Goal: Task Accomplishment & Management: Use online tool/utility

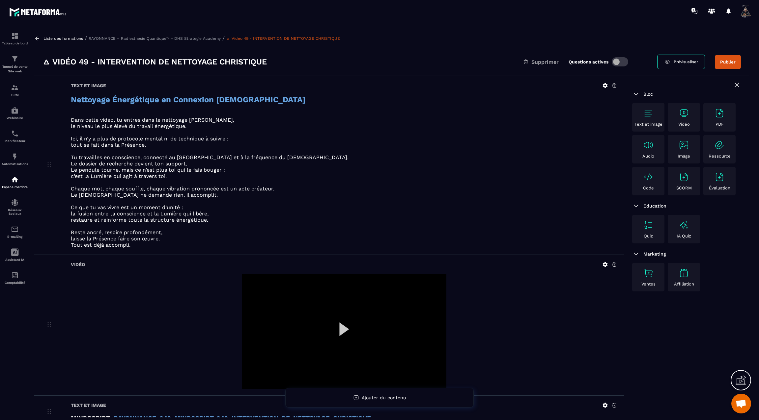
click at [343, 322] on div at bounding box center [344, 331] width 204 height 115
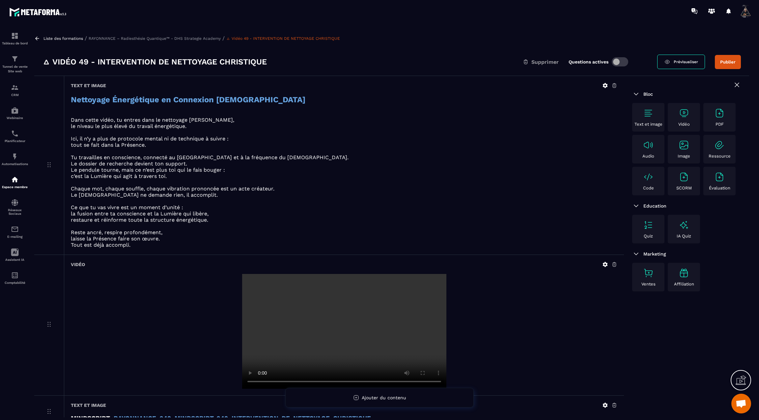
click at [607, 85] on icon at bounding box center [605, 86] width 6 height 6
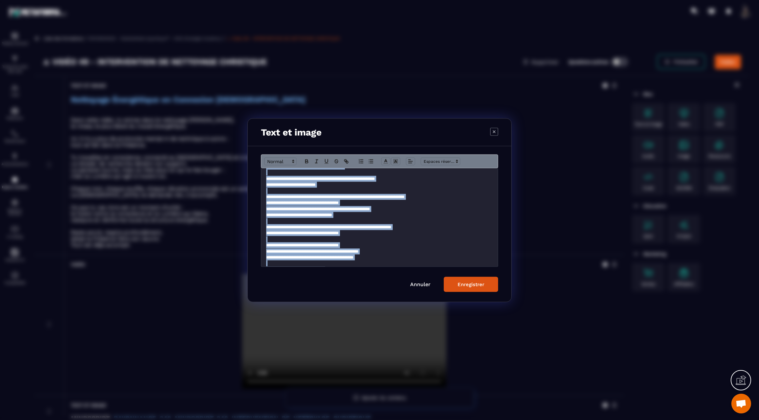
scroll to position [58, 0]
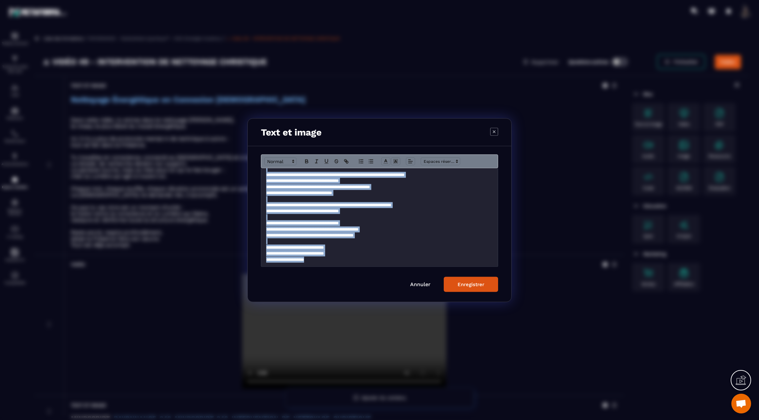
drag, startPoint x: 264, startPoint y: 177, endPoint x: 324, endPoint y: 273, distance: 112.7
click at [324, 273] on form "**********" at bounding box center [379, 223] width 237 height 138
copy div "**********"
click at [472, 284] on div "Enregistrer" at bounding box center [470, 284] width 27 height 6
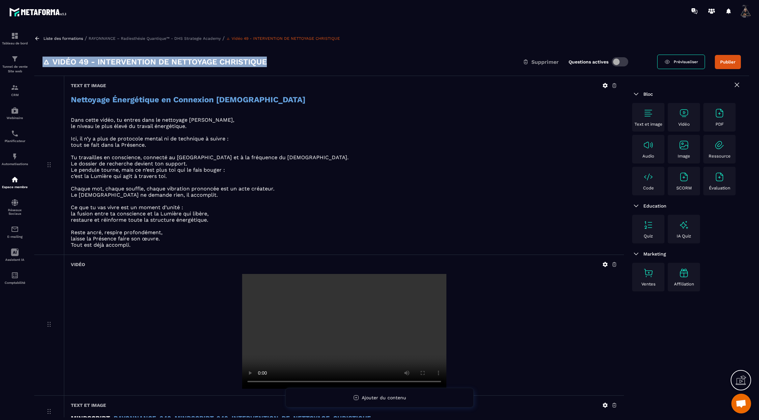
drag, startPoint x: 273, startPoint y: 60, endPoint x: 42, endPoint y: 56, distance: 230.8
click at [42, 56] on div "🜂 Vidéo 49 - INTERVENTION DE NETTOYAGE CHRISTIQUE Supprimer Questions actives P…" at bounding box center [391, 62] width 714 height 28
copy h3 "🜂 Vidéo 49 - INTERVENTION DE NETTOYAGE CHRISTIQUE"
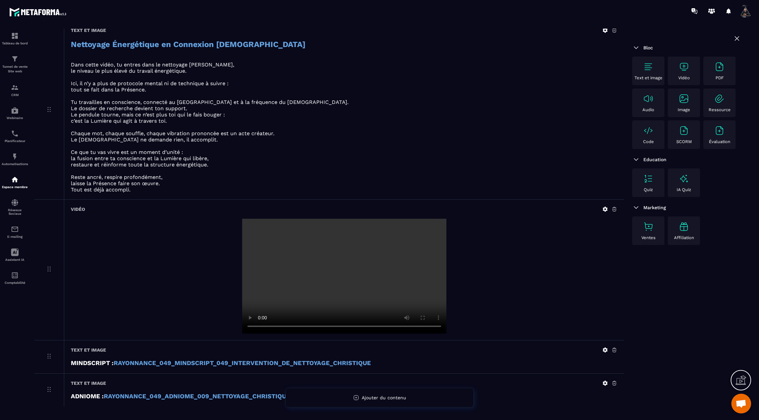
scroll to position [74, 0]
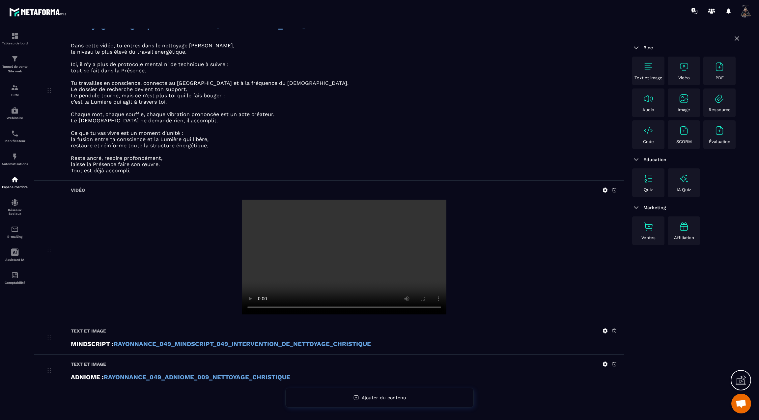
click at [605, 329] on icon at bounding box center [604, 331] width 5 height 5
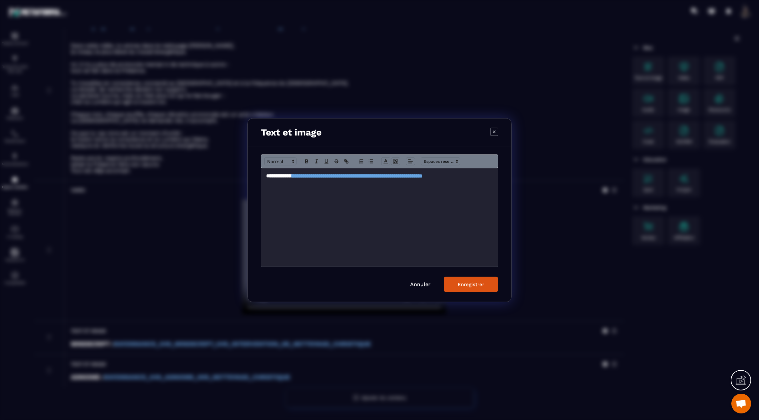
click at [488, 186] on div "**********" at bounding box center [379, 217] width 236 height 98
copy h3 "**********"
click at [461, 281] on button "Enregistrer" at bounding box center [470, 284] width 54 height 15
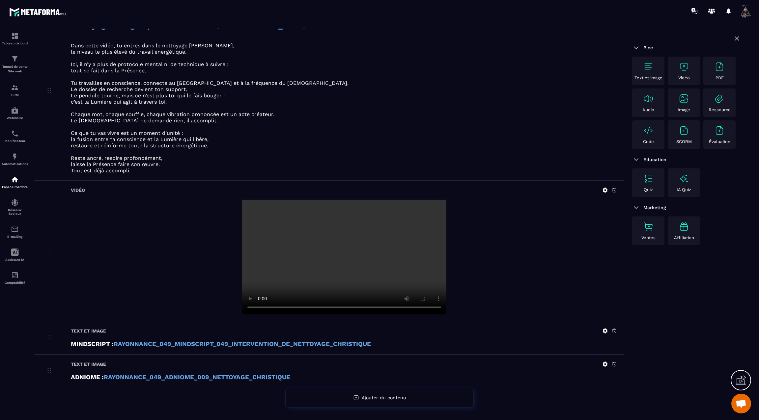
click at [607, 362] on icon at bounding box center [604, 364] width 5 height 5
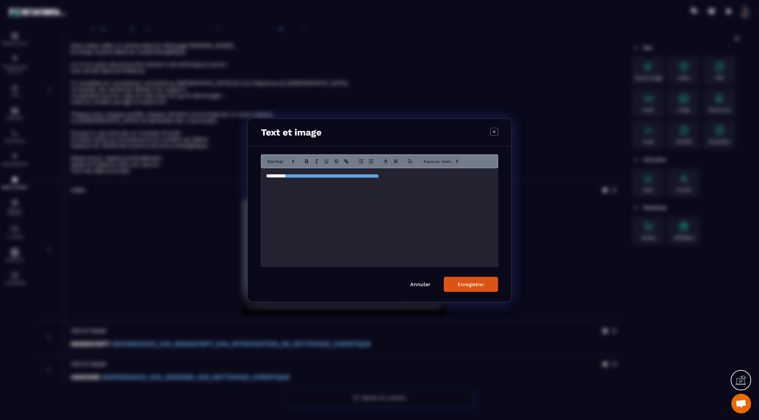
click at [475, 181] on div "**********" at bounding box center [379, 217] width 236 height 98
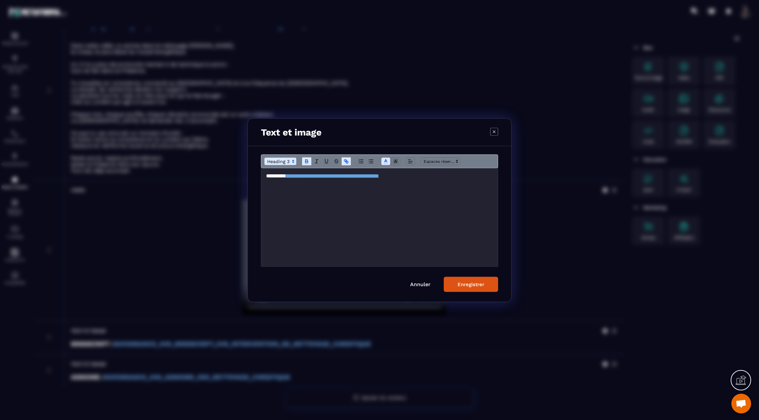
click at [469, 175] on h3 "**********" at bounding box center [379, 175] width 227 height 7
copy h3 "**********"
click at [484, 282] on div "Enregistrer" at bounding box center [470, 284] width 27 height 6
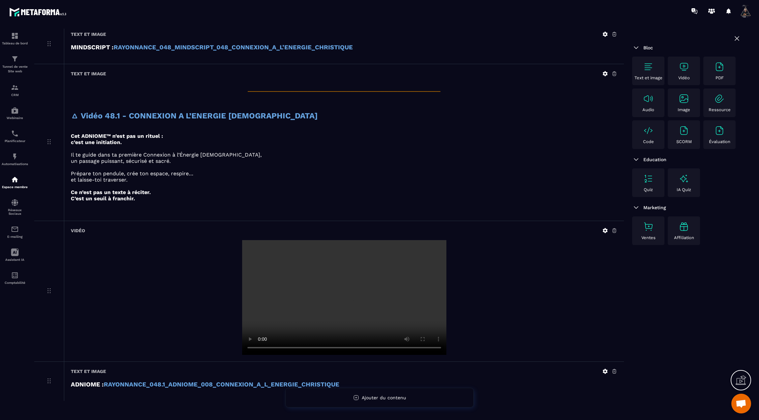
scroll to position [1126, 0]
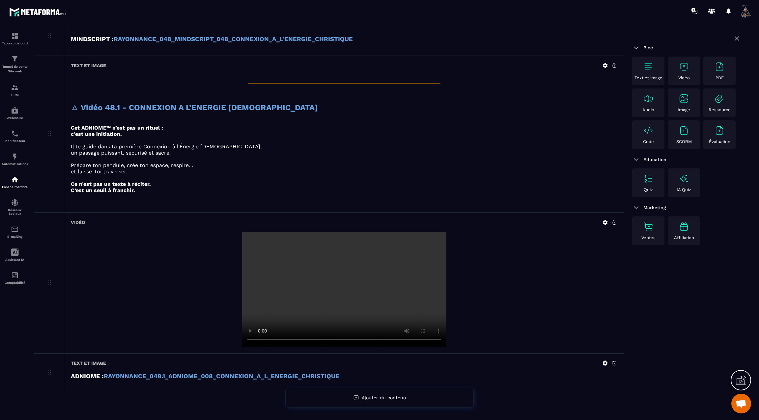
click at [379, 187] on p "C’est un seuil à franchir." at bounding box center [344, 190] width 546 height 6
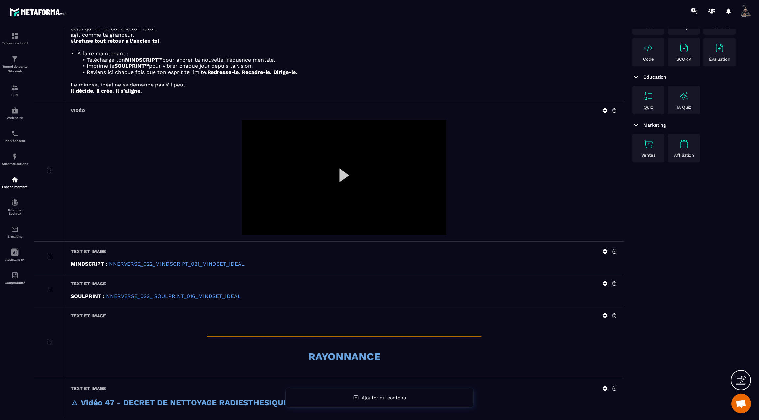
scroll to position [0, 0]
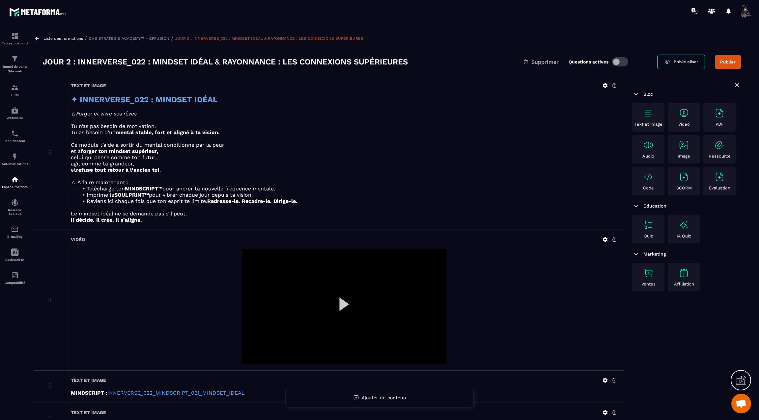
click at [733, 59] on button "Publier" at bounding box center [727, 62] width 26 height 14
click at [38, 40] on icon at bounding box center [37, 39] width 6 height 6
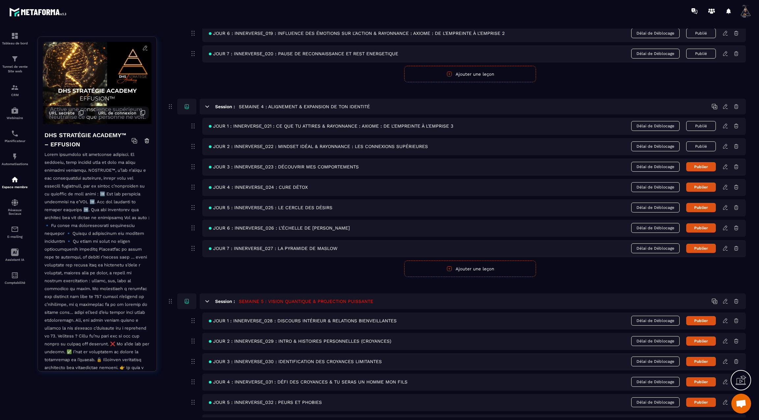
scroll to position [577, 0]
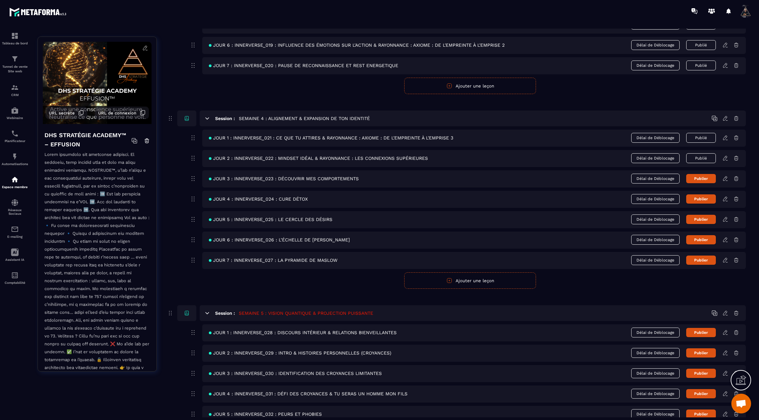
click at [725, 176] on icon at bounding box center [725, 179] width 6 height 6
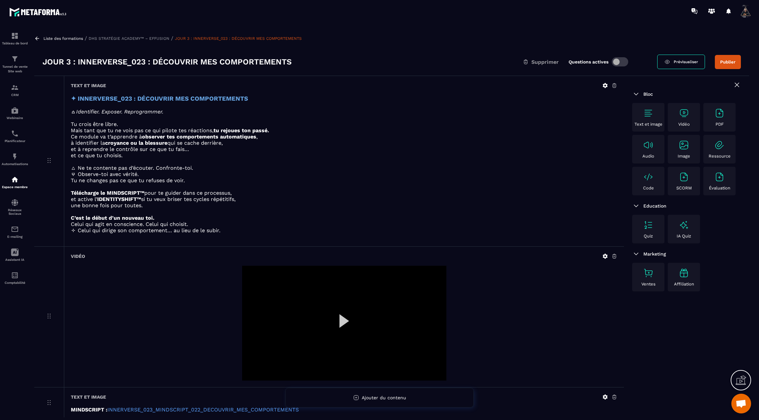
click at [37, 36] on icon at bounding box center [37, 39] width 6 height 6
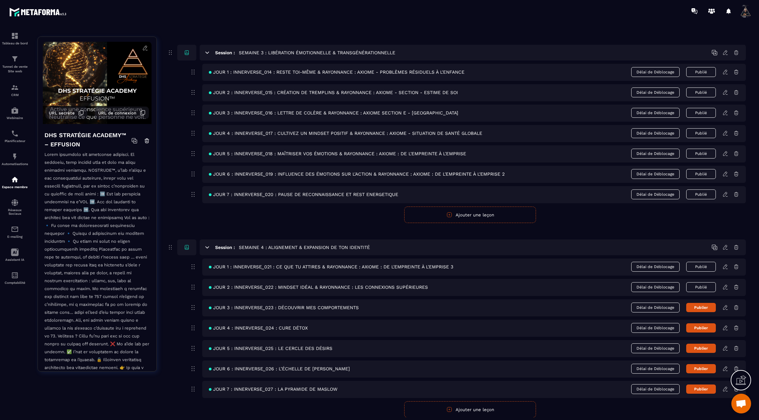
scroll to position [495, 0]
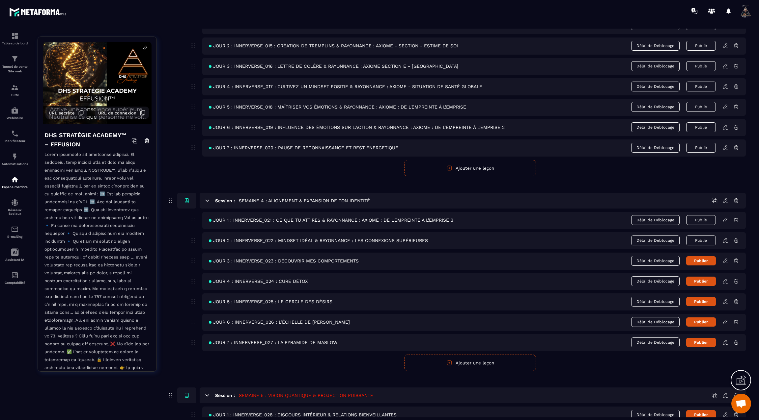
click at [724, 259] on icon at bounding box center [725, 261] width 4 height 4
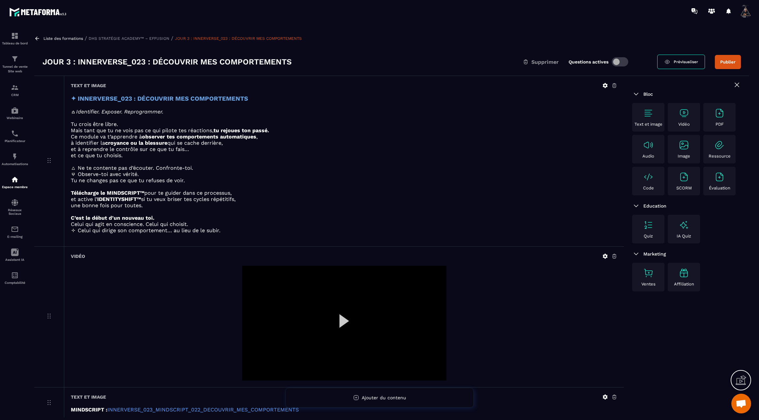
click at [37, 37] on icon at bounding box center [37, 39] width 6 height 6
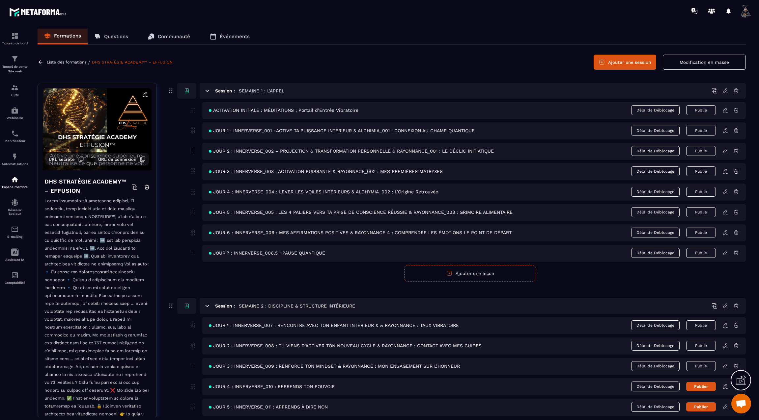
click at [726, 364] on icon at bounding box center [725, 366] width 6 height 6
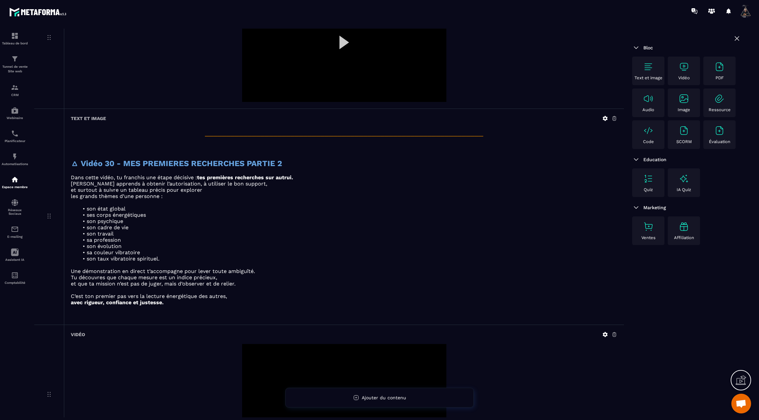
scroll to position [2561, 0]
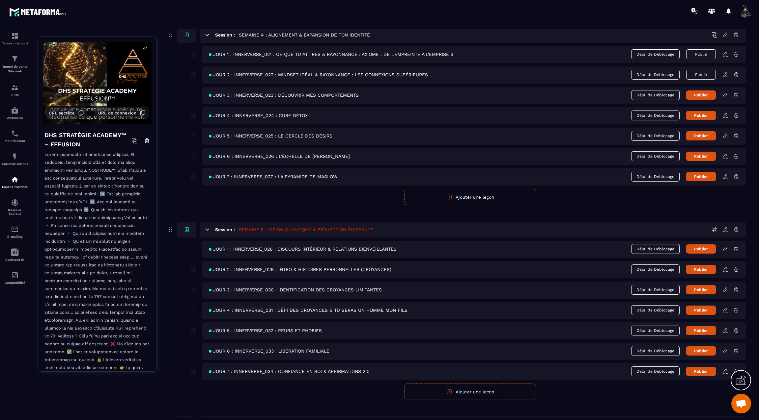
scroll to position [665, 0]
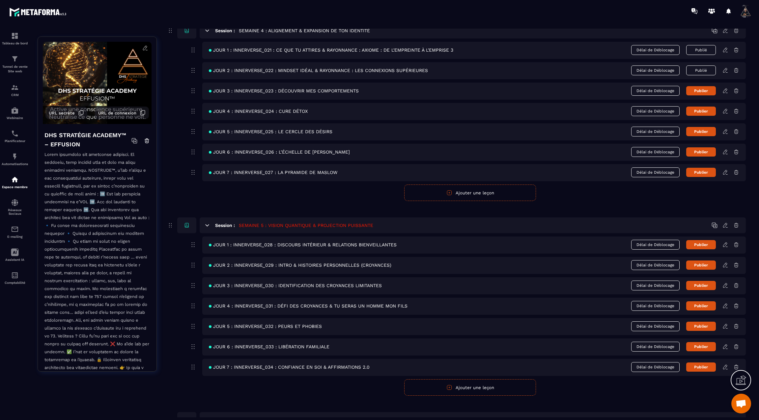
click at [725, 242] on icon at bounding box center [725, 245] width 6 height 6
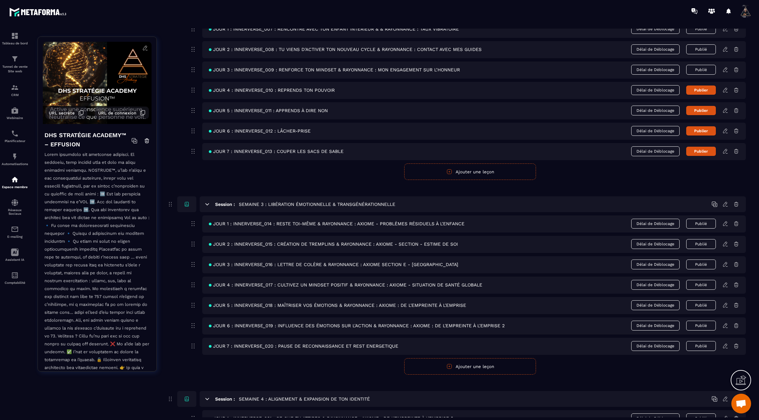
scroll to position [359, 0]
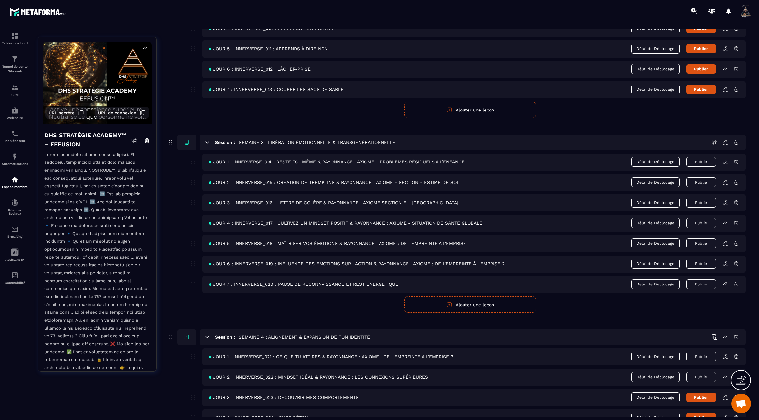
click at [724, 261] on icon at bounding box center [725, 264] width 6 height 6
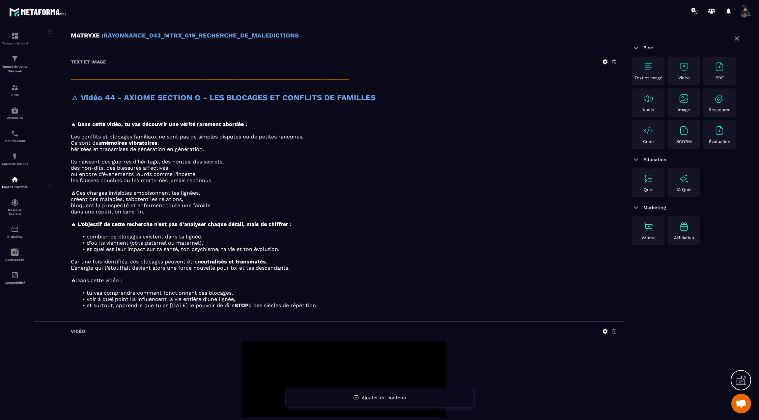
scroll to position [2352, 0]
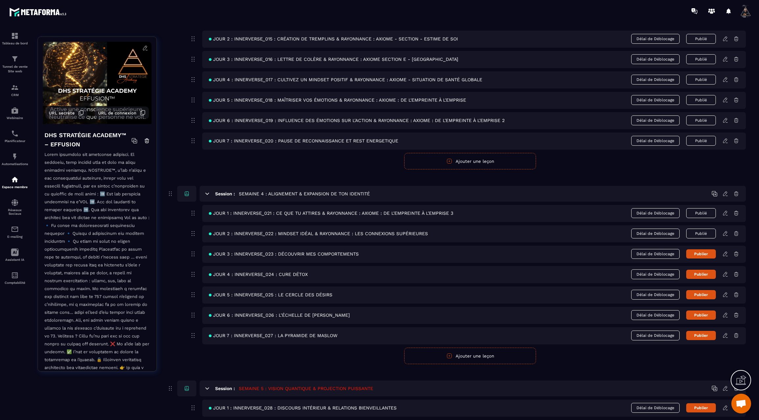
scroll to position [504, 0]
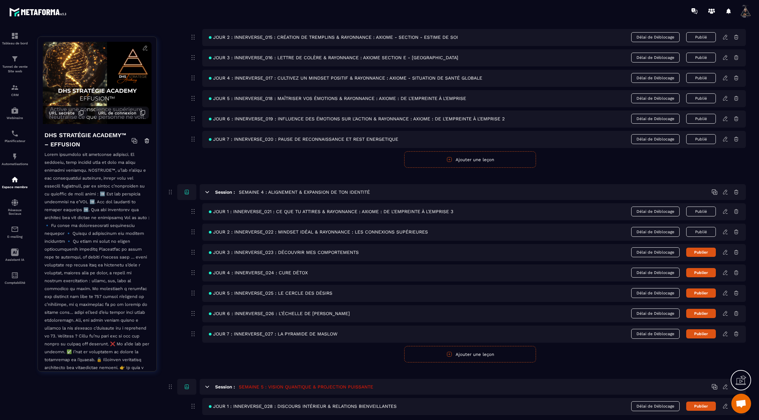
click at [725, 229] on icon at bounding box center [725, 232] width 6 height 6
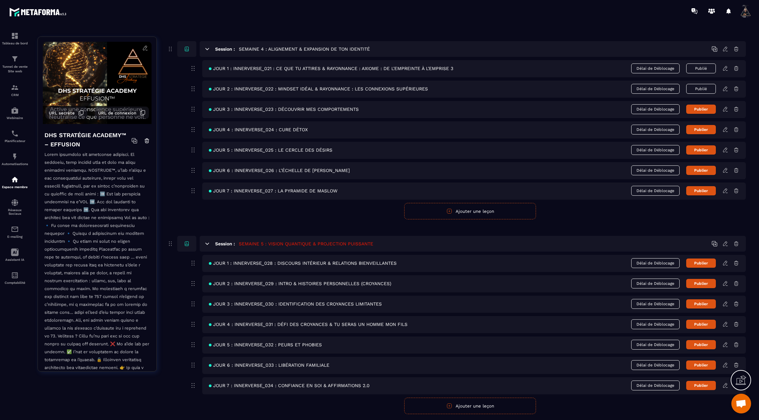
scroll to position [645, 0]
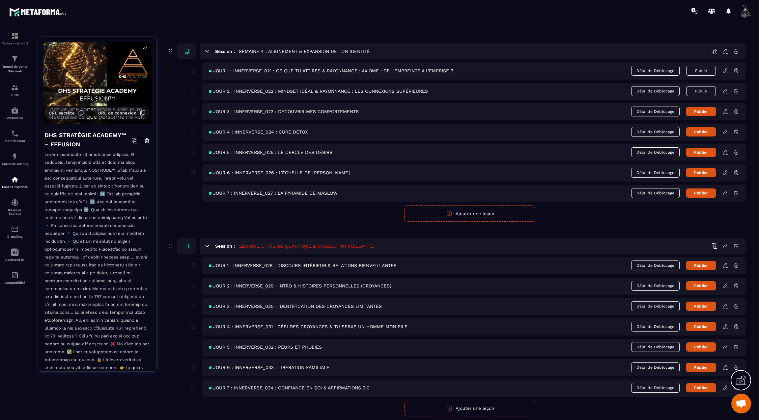
click at [725, 109] on icon at bounding box center [725, 112] width 6 height 6
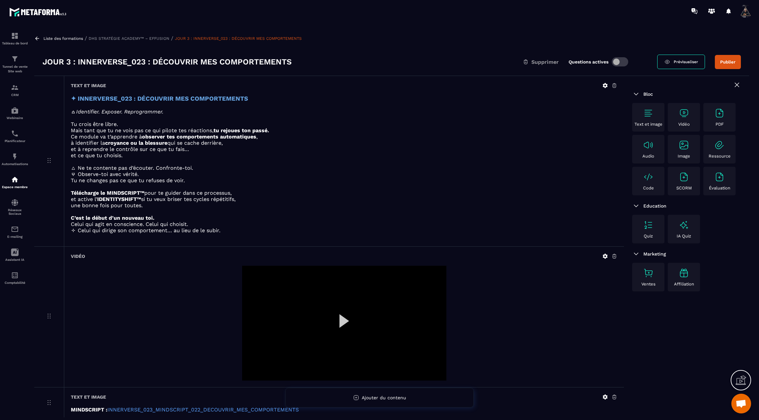
click at [37, 36] on icon at bounding box center [37, 39] width 6 height 6
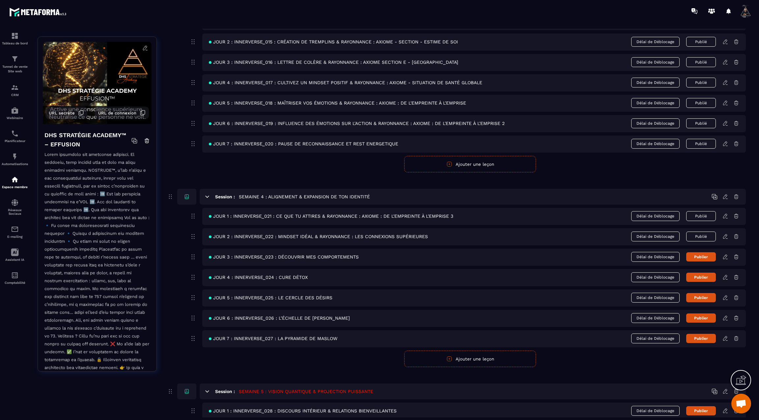
scroll to position [502, 0]
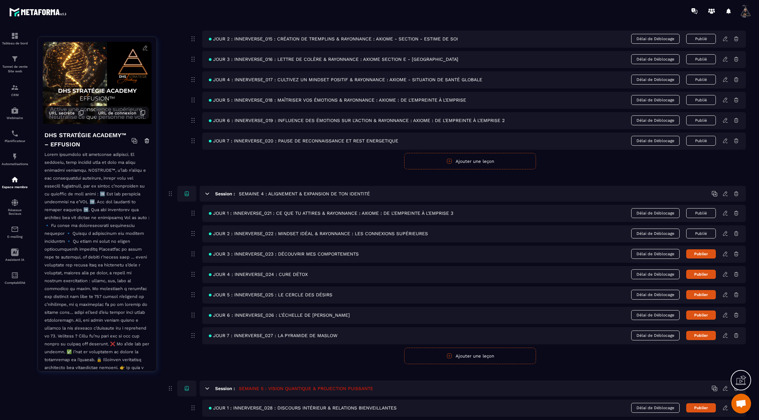
click at [726, 231] on icon at bounding box center [725, 234] width 6 height 6
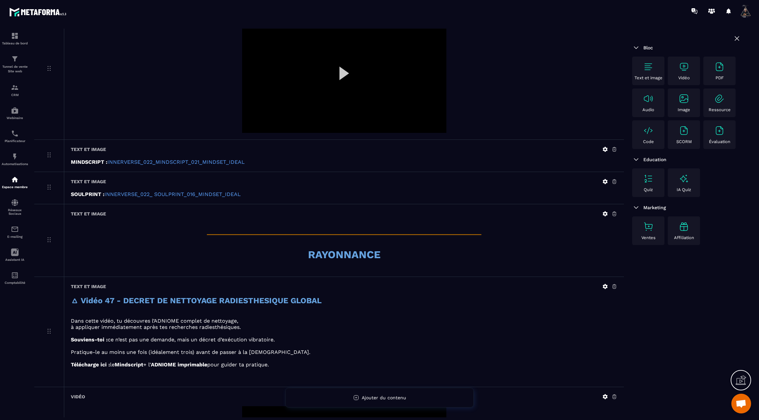
scroll to position [233, 0]
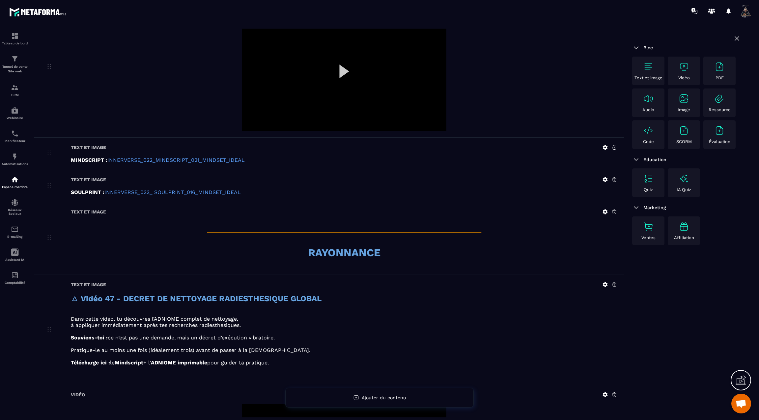
click at [606, 209] on icon at bounding box center [604, 211] width 5 height 5
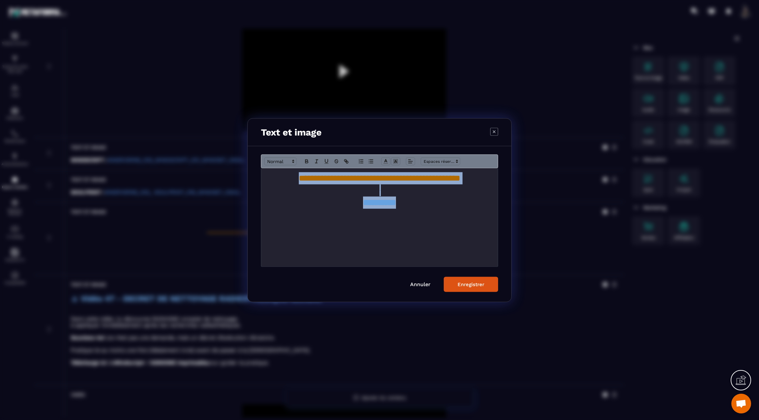
drag, startPoint x: 265, startPoint y: 181, endPoint x: 430, endPoint y: 198, distance: 165.5
click at [430, 198] on div "**********" at bounding box center [379, 217] width 236 height 98
copy div "**********"
click at [475, 291] on button "Enregistrer" at bounding box center [470, 284] width 54 height 15
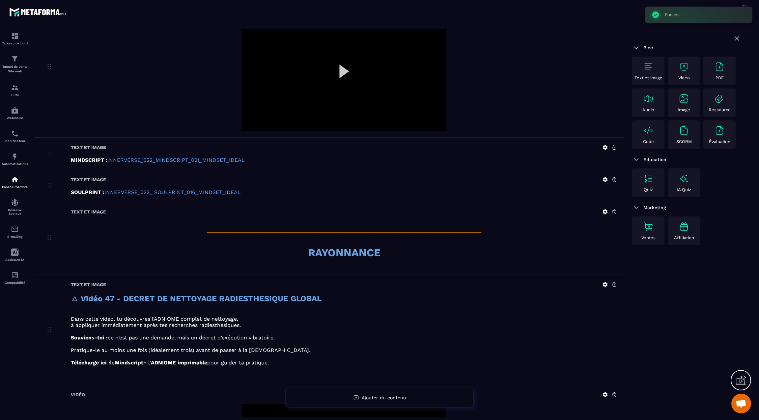
scroll to position [0, 0]
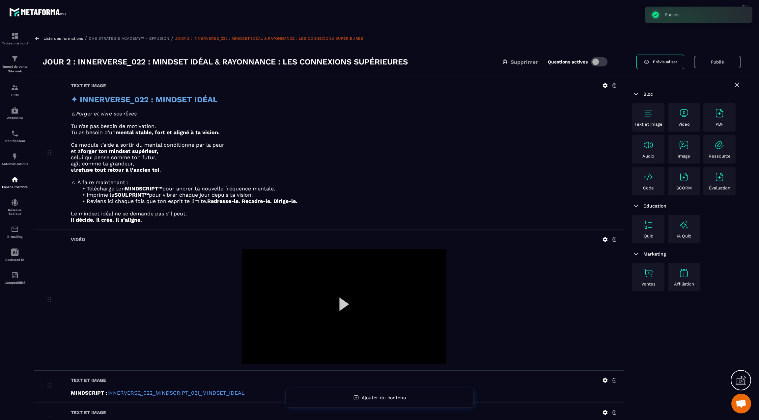
click at [38, 37] on icon at bounding box center [37, 39] width 6 height 6
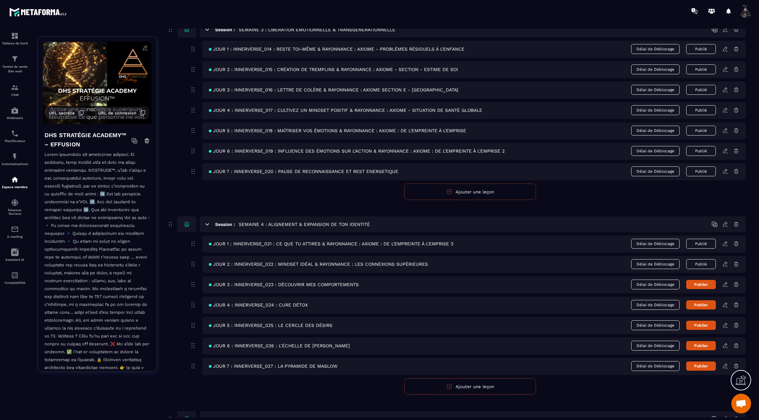
scroll to position [597, 0]
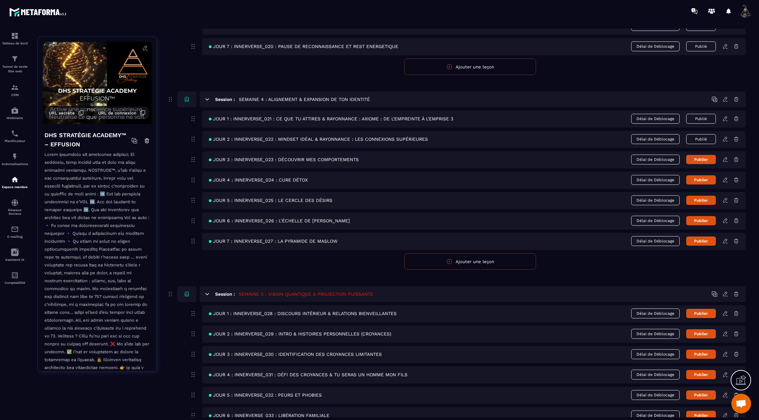
click at [726, 157] on icon at bounding box center [725, 160] width 6 height 6
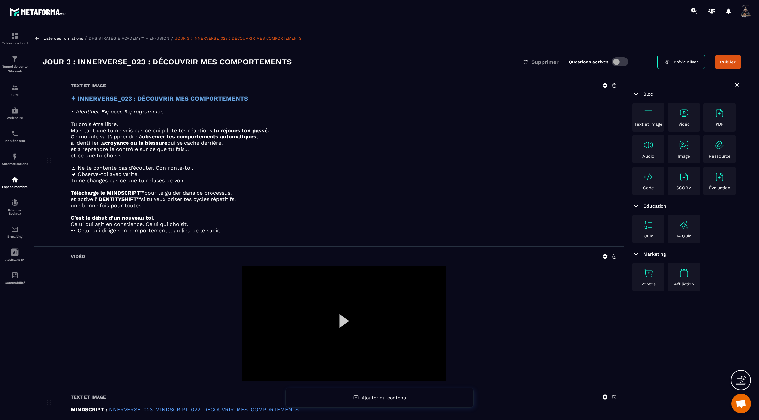
click at [644, 109] on img at bounding box center [648, 113] width 11 height 11
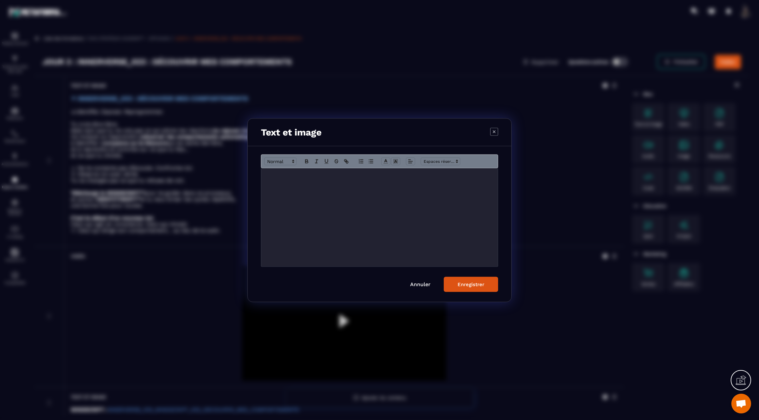
click at [290, 175] on p "Modal window" at bounding box center [379, 175] width 227 height 6
click at [483, 281] on div "Enregistrer" at bounding box center [470, 284] width 27 height 6
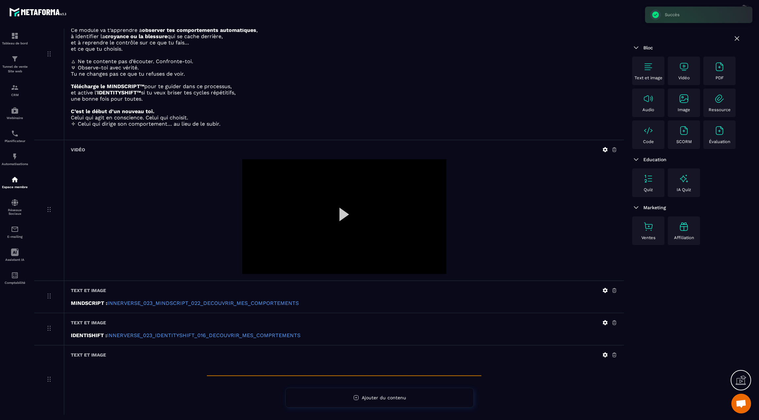
scroll to position [134, 0]
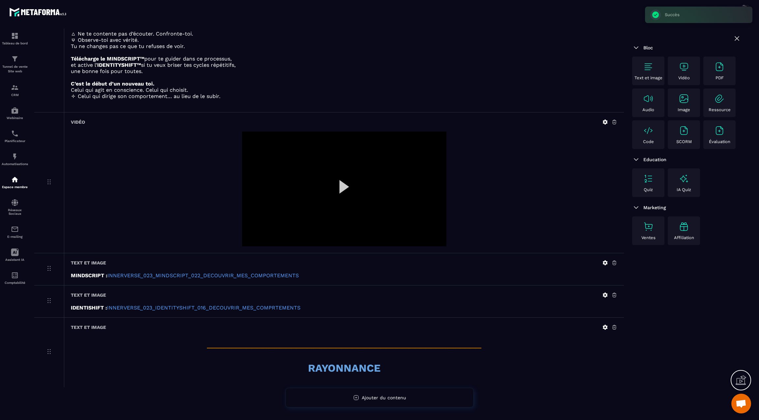
click at [643, 70] on img at bounding box center [648, 67] width 11 height 11
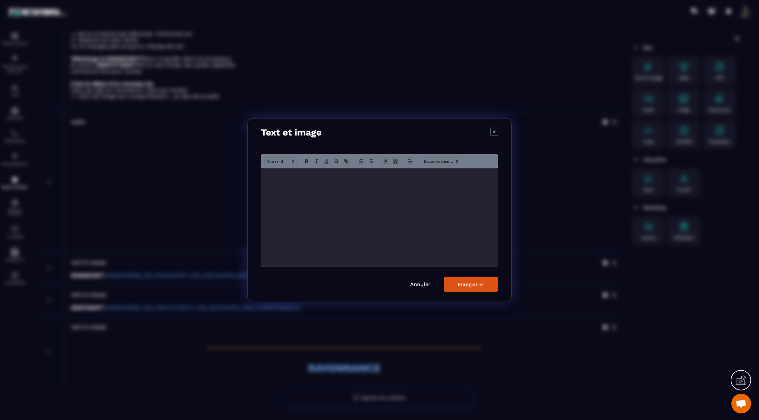
click at [426, 178] on div "Modal window" at bounding box center [379, 217] width 236 height 98
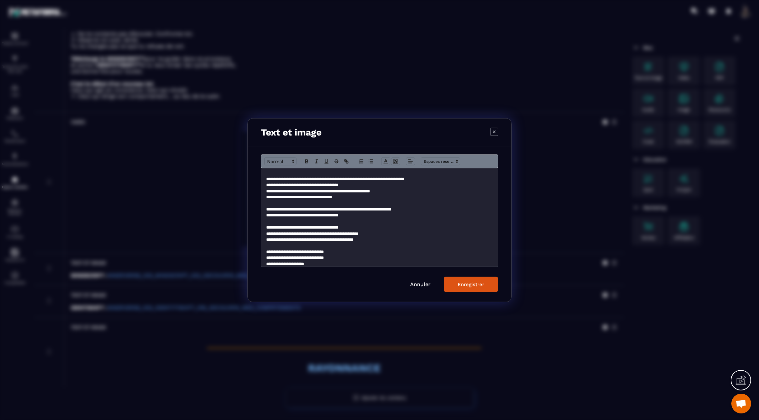
scroll to position [0, 0]
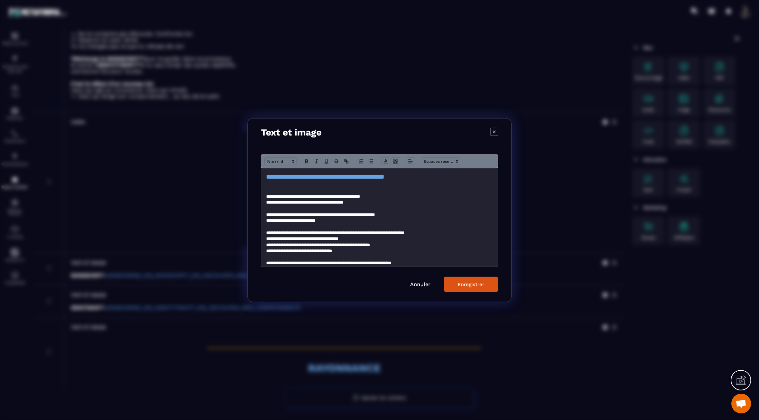
click at [384, 177] on strong "**********" at bounding box center [325, 177] width 118 height 6
click at [290, 160] on icon "Modal window" at bounding box center [293, 161] width 6 height 6
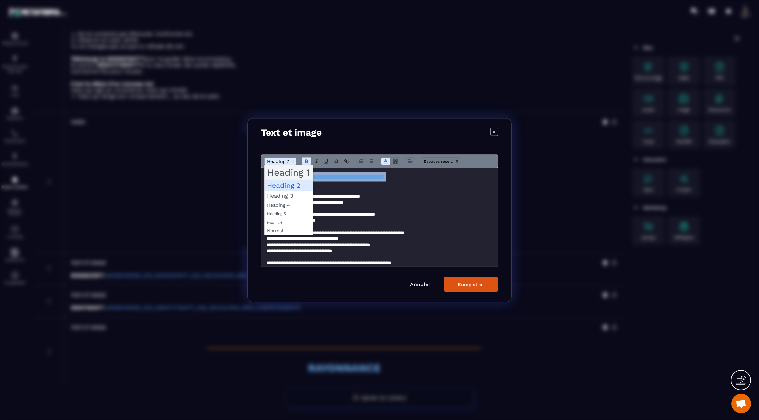
click at [290, 171] on span "Modal window" at bounding box center [288, 172] width 48 height 14
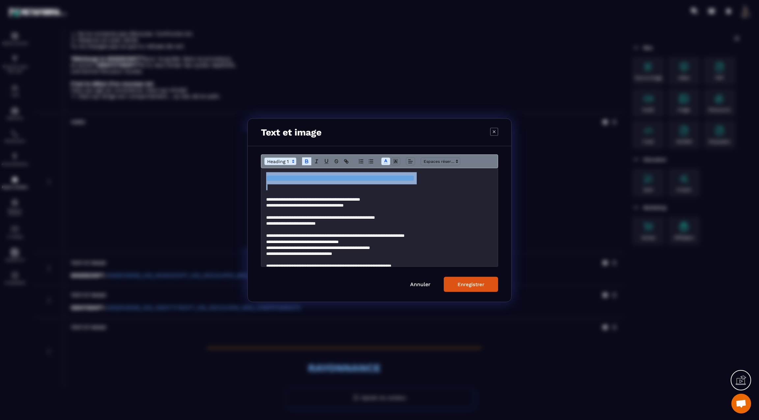
click at [474, 282] on div "Enregistrer" at bounding box center [470, 284] width 27 height 6
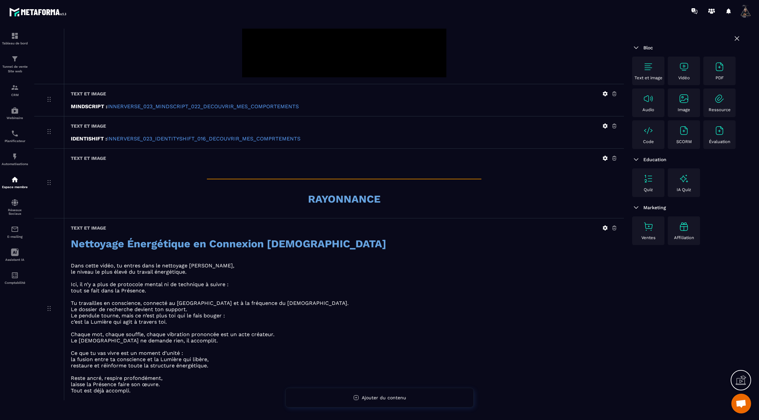
scroll to position [314, 0]
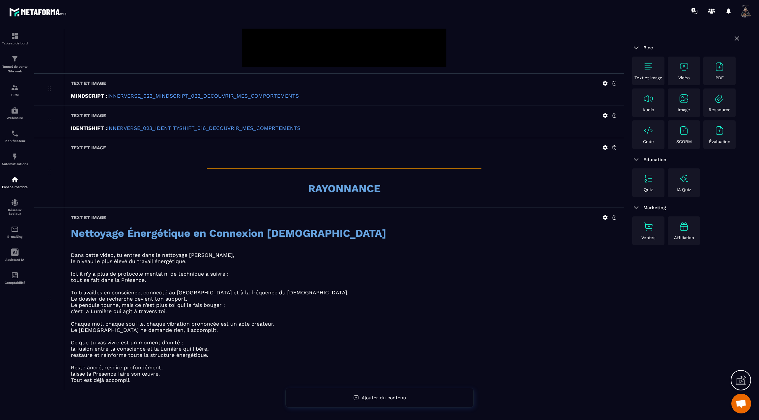
click at [606, 215] on icon at bounding box center [604, 217] width 5 height 5
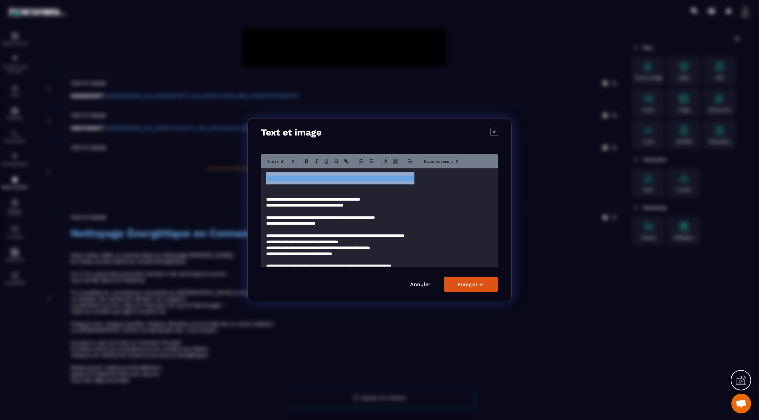
drag, startPoint x: 478, startPoint y: 179, endPoint x: 232, endPoint y: 186, distance: 246.0
click at [232, 186] on section "**********" at bounding box center [379, 210] width 759 height 420
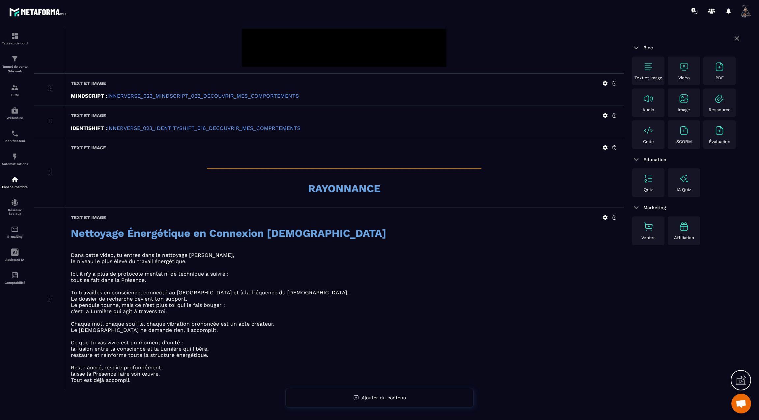
click at [605, 215] on icon at bounding box center [604, 217] width 5 height 5
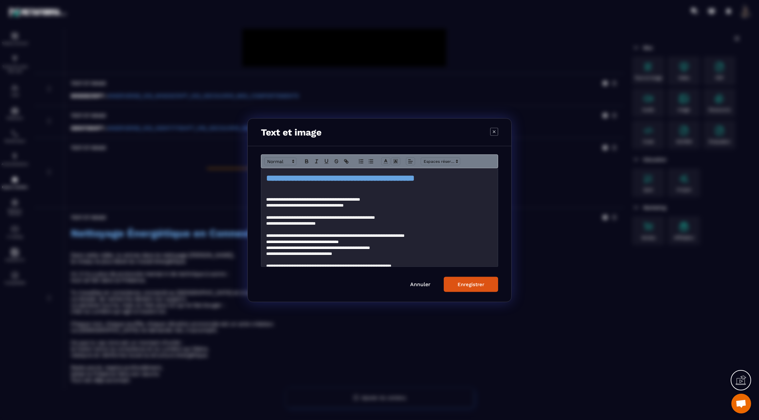
click at [414, 182] on strong "**********" at bounding box center [340, 178] width 148 height 8
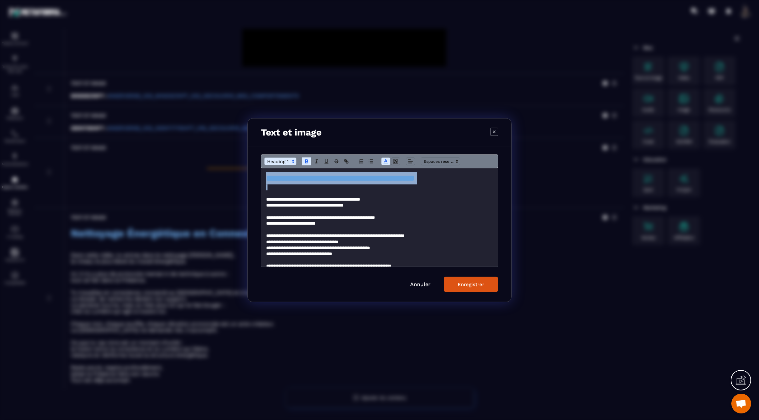
click at [414, 182] on strong "**********" at bounding box center [340, 178] width 148 height 8
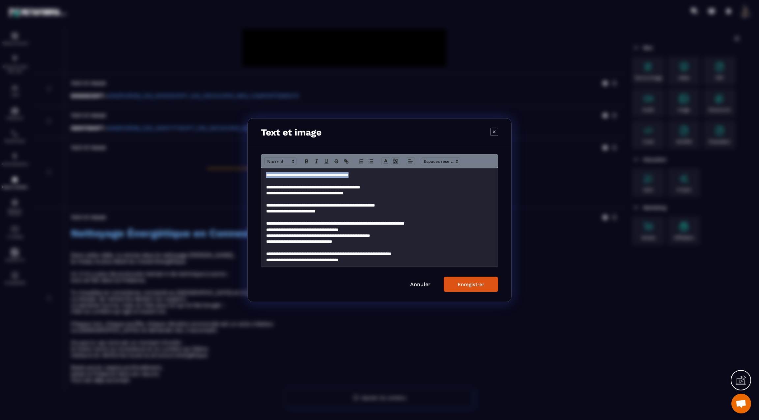
drag, startPoint x: 396, startPoint y: 176, endPoint x: 246, endPoint y: 169, distance: 150.0
click at [246, 169] on section "**********" at bounding box center [379, 210] width 759 height 420
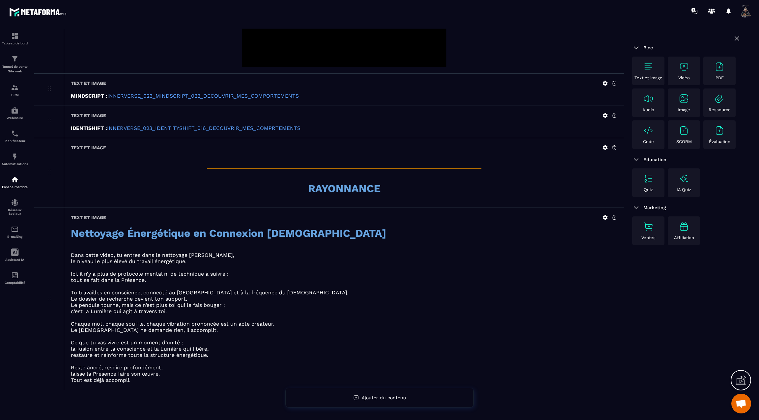
click at [606, 211] on div "Text et image Nettoyage Énergétique en Connexion [DEMOGRAPHIC_DATA] Dans cette …" at bounding box center [344, 299] width 560 height 182
click at [605, 215] on icon at bounding box center [605, 218] width 6 height 6
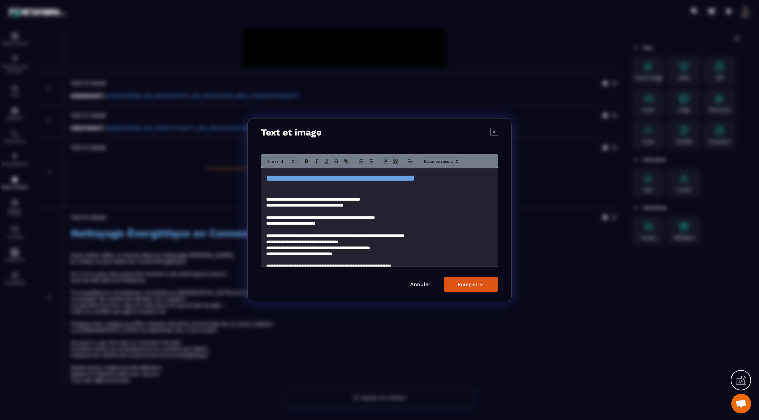
click at [334, 178] on strong "**********" at bounding box center [340, 178] width 148 height 8
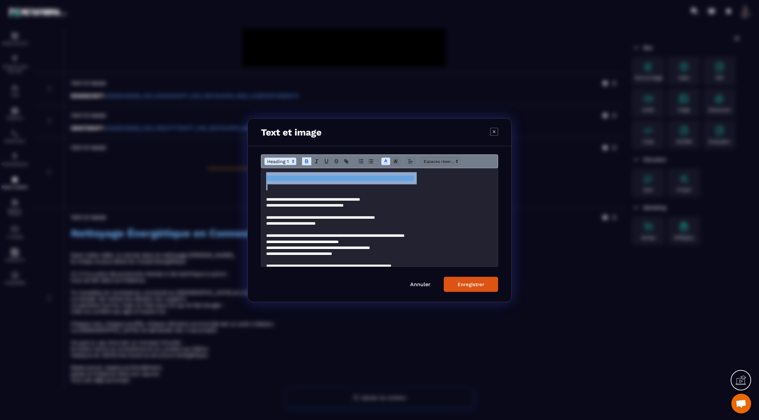
click at [334, 178] on strong "**********" at bounding box center [340, 178] width 148 height 8
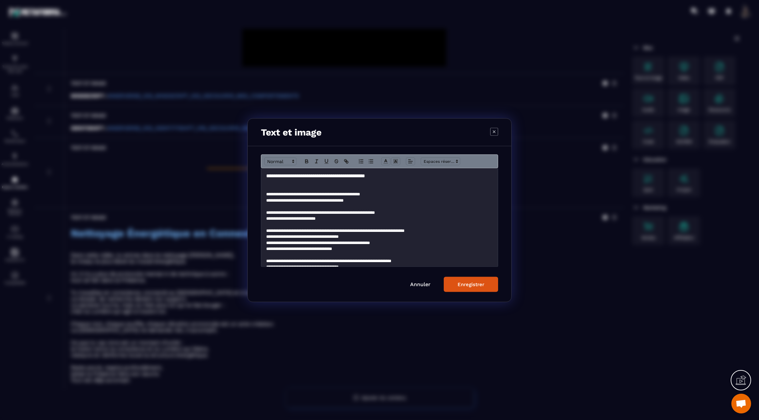
click at [334, 176] on h3 "**********" at bounding box center [379, 175] width 227 height 7
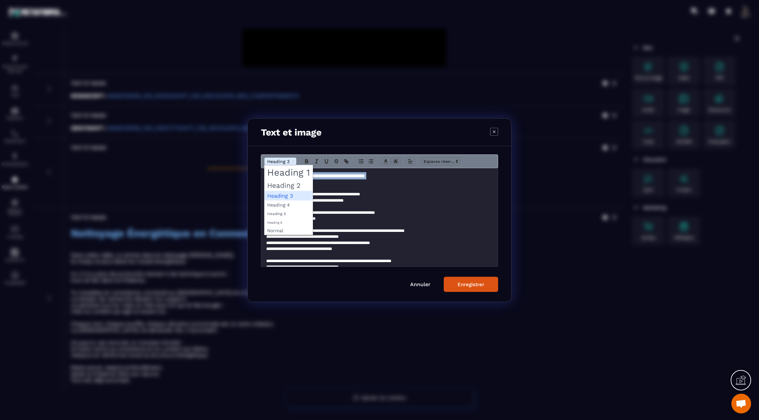
click at [280, 160] on span "Modal window" at bounding box center [280, 161] width 32 height 8
click at [285, 176] on span "Modal window" at bounding box center [288, 172] width 48 height 14
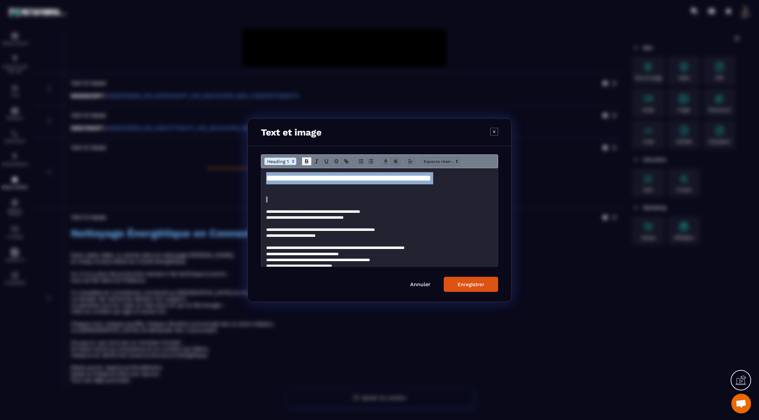
click at [306, 161] on icon "Modal window" at bounding box center [306, 162] width 3 height 2
click at [386, 161] on line "Modal window" at bounding box center [386, 161] width 2 height 0
click at [418, 182] on span "Modal window" at bounding box center [418, 182] width 5 height 5
click at [461, 285] on div "Enregistrer" at bounding box center [470, 284] width 27 height 6
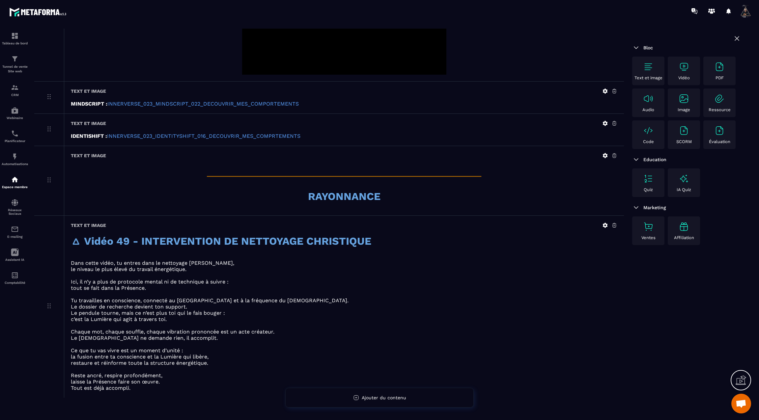
scroll to position [314, 0]
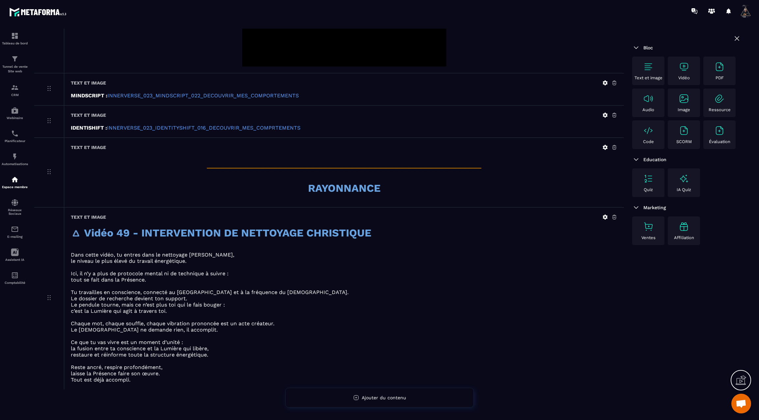
click at [686, 65] on img at bounding box center [683, 67] width 11 height 11
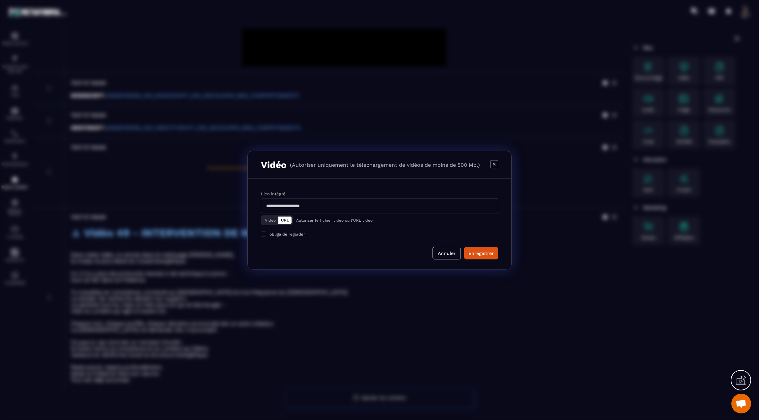
click at [269, 222] on button "Vidéo" at bounding box center [270, 220] width 16 height 7
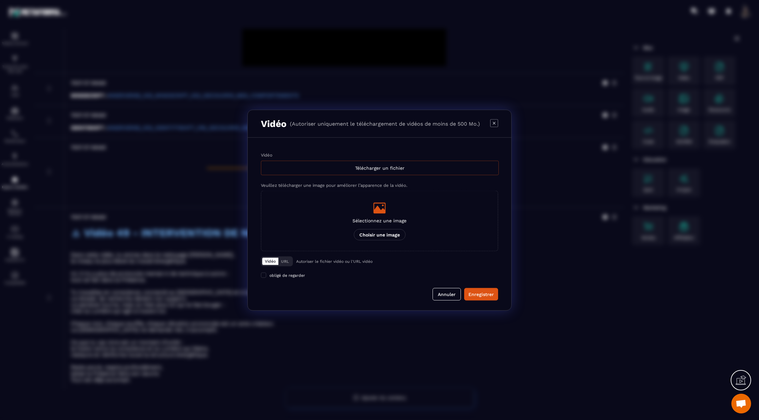
click at [368, 164] on div "Télécharger un fichier" at bounding box center [380, 168] width 238 height 14
click at [0, 0] on input "Vidéo Télécharger un fichier" at bounding box center [0, 0] width 0 height 0
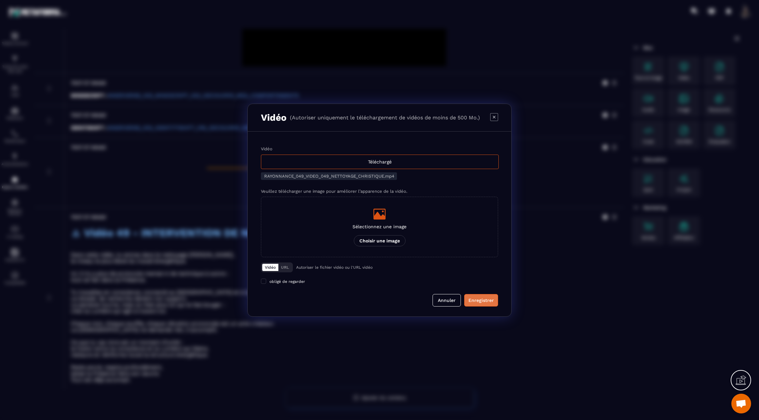
click at [474, 299] on div "Enregistrer" at bounding box center [480, 300] width 25 height 7
